Goal: Task Accomplishment & Management: Complete application form

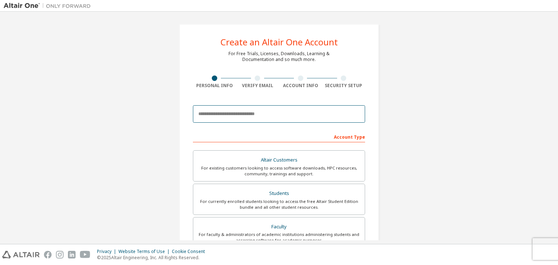
click at [262, 114] on input "email" at bounding box center [279, 113] width 172 height 17
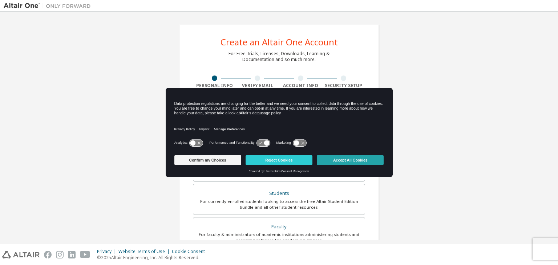
click at [341, 160] on button "Accept All Cookies" at bounding box center [350, 160] width 67 height 10
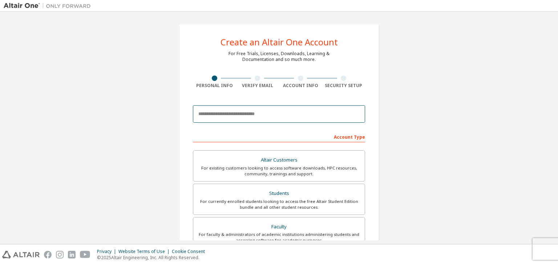
click at [272, 116] on input "email" at bounding box center [279, 113] width 172 height 17
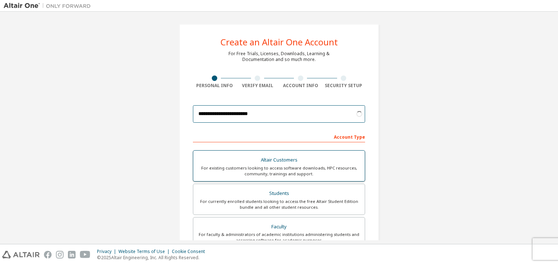
scroll to position [158, 0]
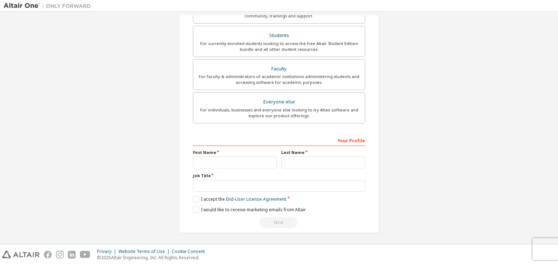
type input "**********"
click at [261, 163] on input "text" at bounding box center [235, 162] width 84 height 12
type input "****"
click at [285, 163] on input "text" at bounding box center [323, 162] width 84 height 12
type input "***"
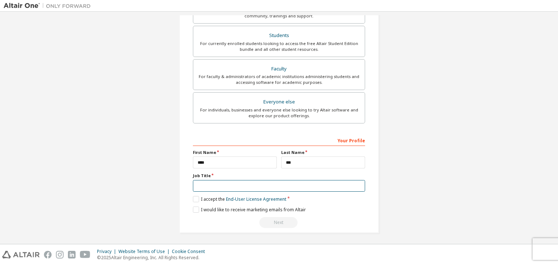
click at [274, 183] on input "text" at bounding box center [279, 186] width 172 height 12
type input "*******"
click at [193, 198] on label "I accept the End-User License Agreement" at bounding box center [239, 199] width 93 height 6
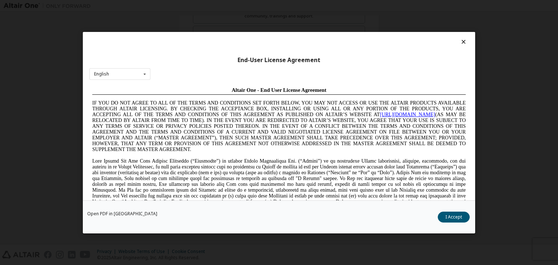
scroll to position [0, 0]
click at [456, 215] on button "I Accept" at bounding box center [453, 217] width 32 height 11
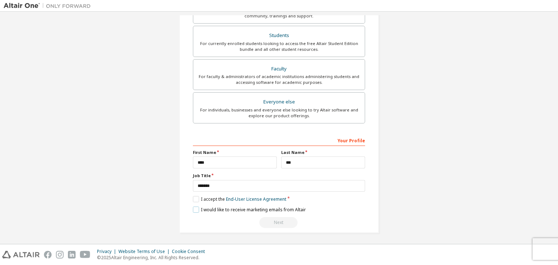
click at [196, 207] on label "I would like to receive marketing emails from Altair" at bounding box center [249, 210] width 113 height 6
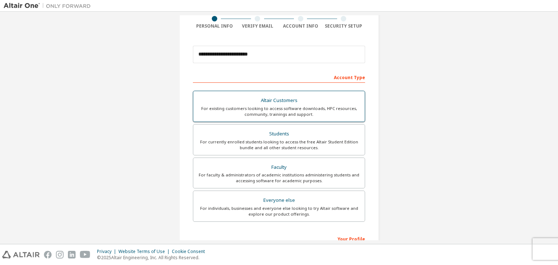
scroll to position [54, 0]
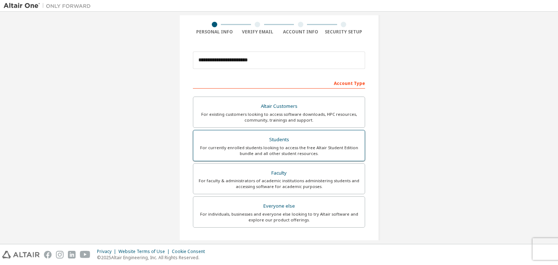
click at [279, 141] on div "Students" at bounding box center [278, 140] width 163 height 10
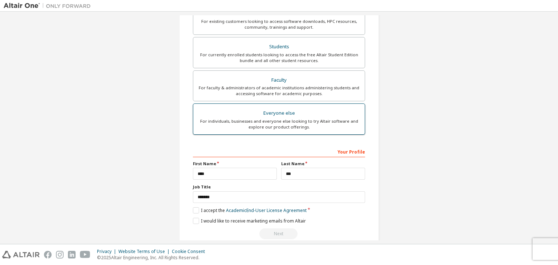
scroll to position [158, 0]
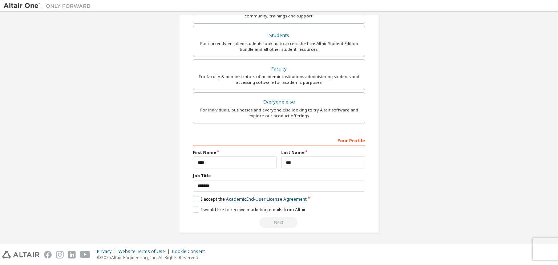
click at [193, 199] on label "I accept the Academic End-User License Agreement" at bounding box center [250, 199] width 114 height 6
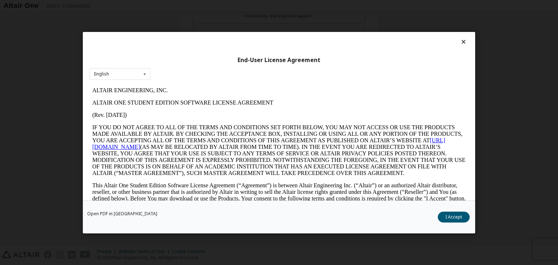
scroll to position [0, 0]
click at [450, 213] on button "I Accept" at bounding box center [453, 217] width 32 height 11
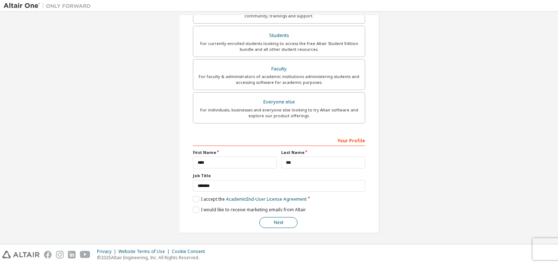
click at [285, 217] on button "Next" at bounding box center [278, 222] width 38 height 11
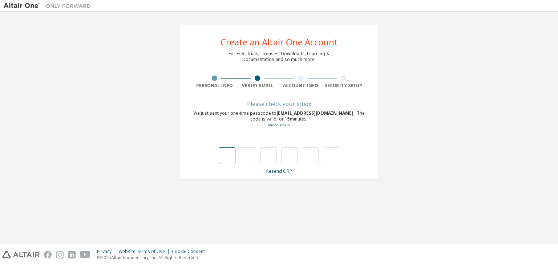
click at [224, 155] on input "text" at bounding box center [227, 155] width 16 height 17
type input "*"
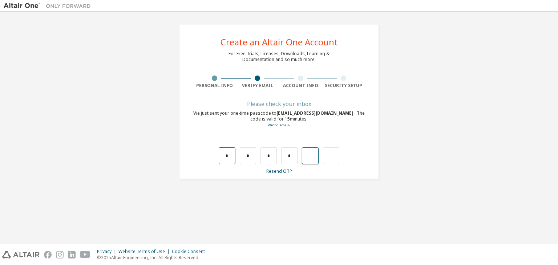
type input "*"
